Goal: Information Seeking & Learning: Learn about a topic

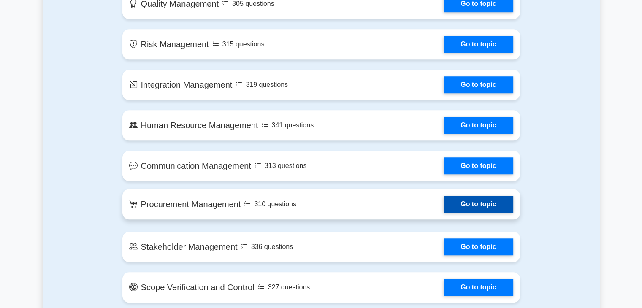
scroll to position [380, 0]
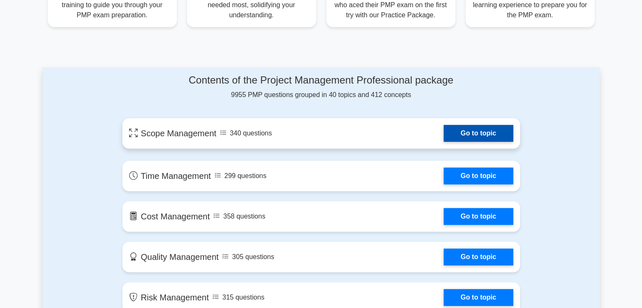
click at [464, 132] on link "Go to topic" at bounding box center [478, 133] width 69 height 17
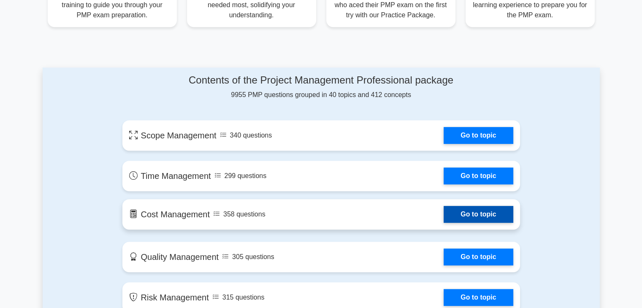
scroll to position [338, 0]
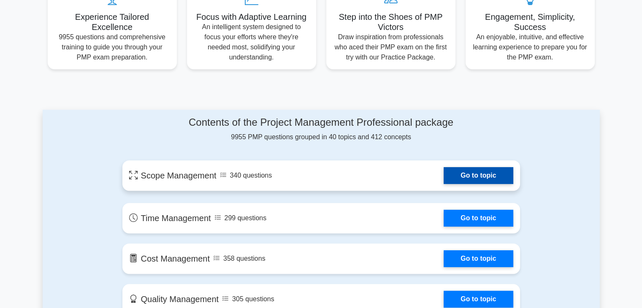
click at [444, 181] on link "Go to topic" at bounding box center [478, 175] width 69 height 17
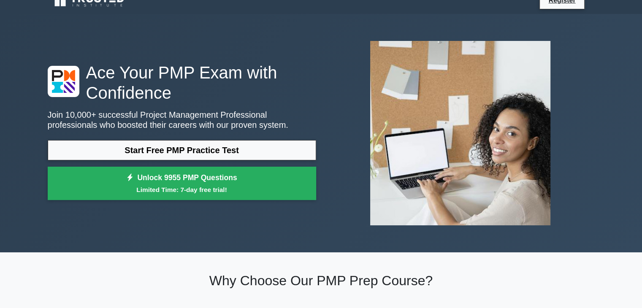
scroll to position [0, 0]
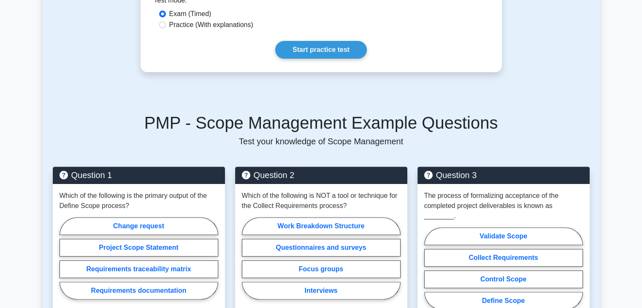
scroll to position [127, 0]
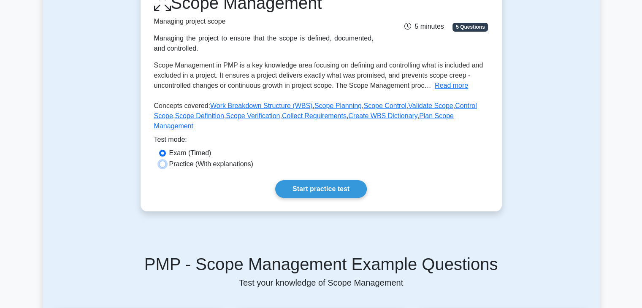
click at [164, 161] on input "Practice (With explanations)" at bounding box center [162, 164] width 7 height 7
radio input "true"
click at [312, 181] on link "Start practice test" at bounding box center [321, 189] width 92 height 18
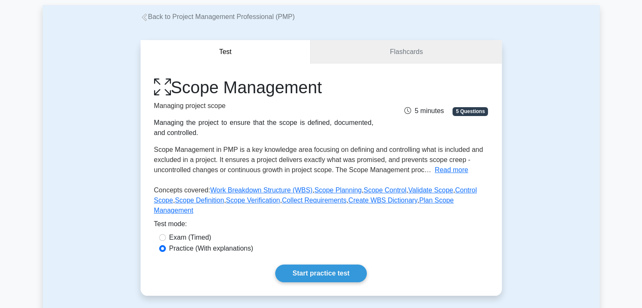
scroll to position [42, 0]
click at [446, 170] on button "Read more" at bounding box center [451, 170] width 33 height 10
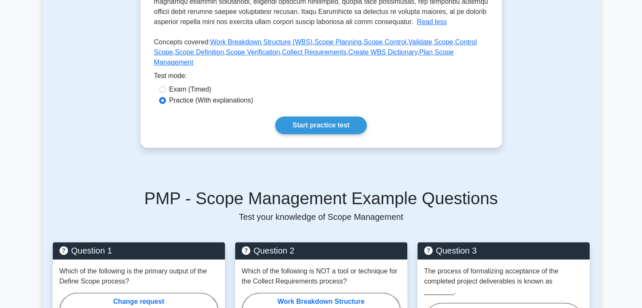
scroll to position [296, 0]
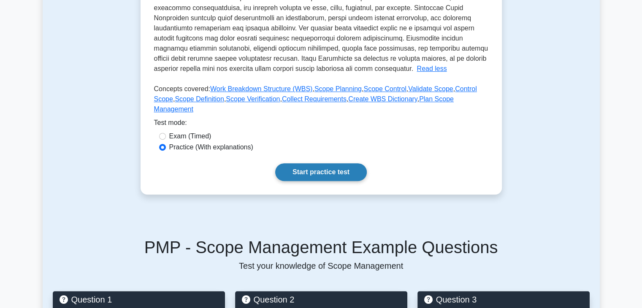
click at [323, 164] on link "Start practice test" at bounding box center [321, 172] width 92 height 18
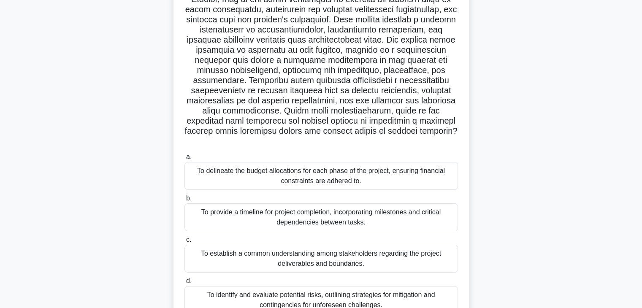
scroll to position [148, 0]
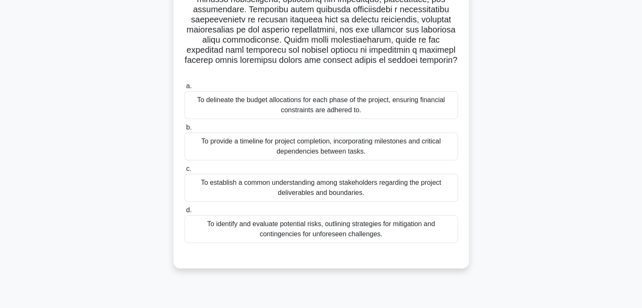
click at [214, 138] on div "To provide a timeline for project completion, incorporating milestones and crit…" at bounding box center [322, 147] width 274 height 28
click at [185, 130] on input "b. To provide a timeline for project completion, incorporating milestones and c…" at bounding box center [185, 127] width 0 height 5
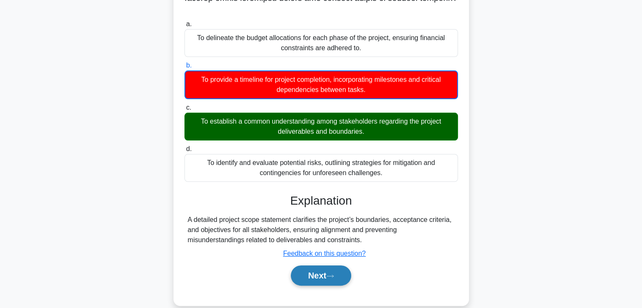
scroll to position [213, 0]
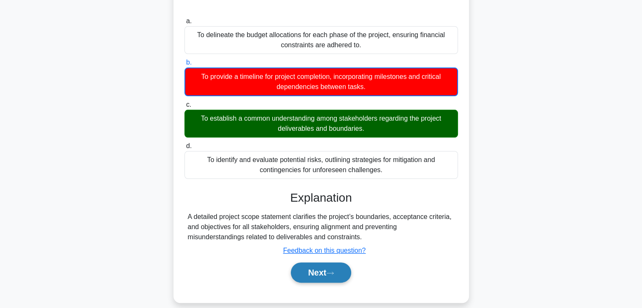
click at [319, 267] on button "Next" at bounding box center [321, 273] width 60 height 20
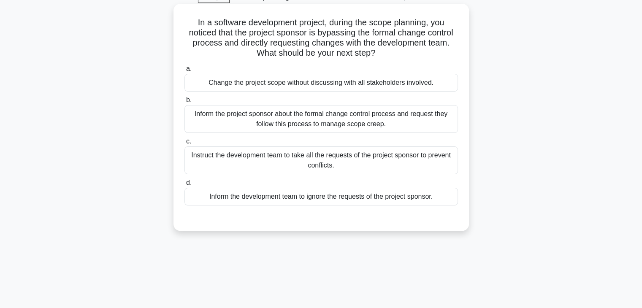
scroll to position [0, 0]
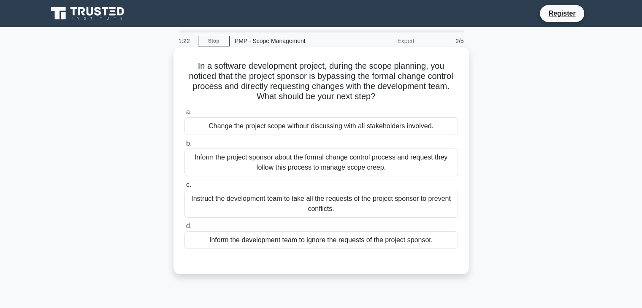
click at [312, 168] on div "Inform the project sponsor about the formal change control process and request …" at bounding box center [322, 163] width 274 height 28
click at [185, 147] on input "b. Inform the project sponsor about the formal change control process and reque…" at bounding box center [185, 143] width 0 height 5
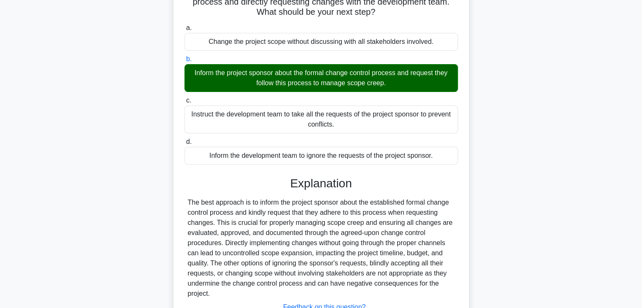
scroll to position [127, 0]
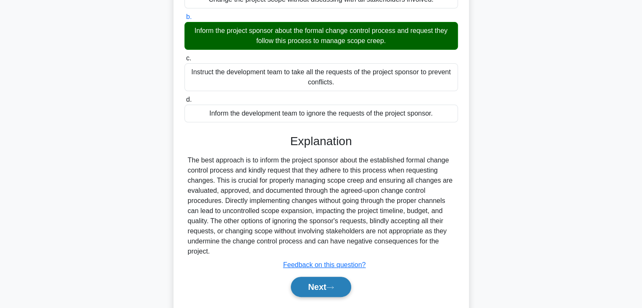
click at [318, 286] on button "Next" at bounding box center [321, 287] width 60 height 20
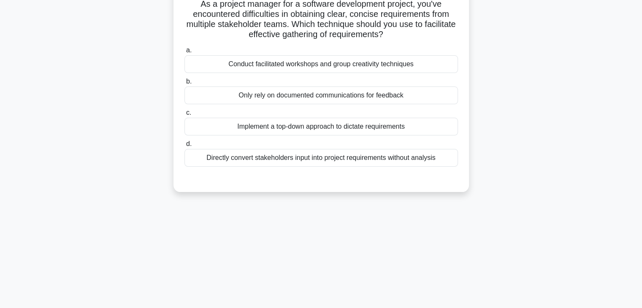
scroll to position [0, 0]
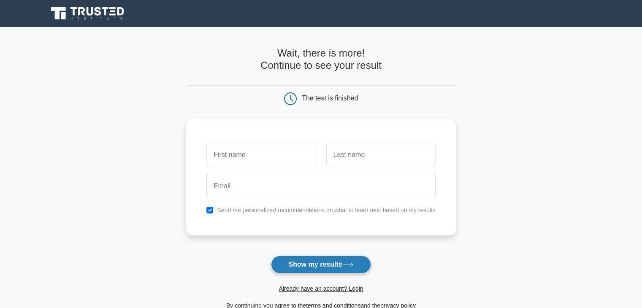
click at [335, 264] on button "Show my results" at bounding box center [321, 265] width 100 height 18
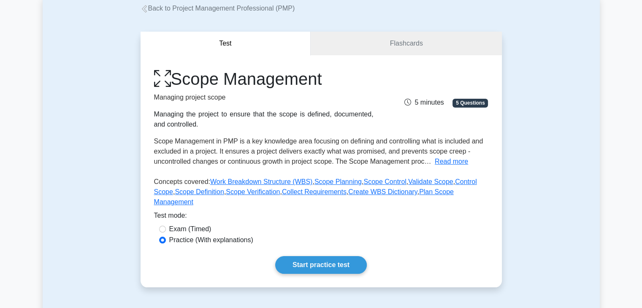
scroll to position [169, 0]
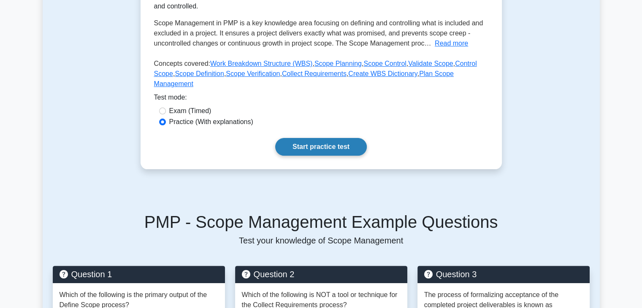
click at [311, 138] on link "Start practice test" at bounding box center [321, 147] width 92 height 18
